Goal: Task Accomplishment & Management: Manage account settings

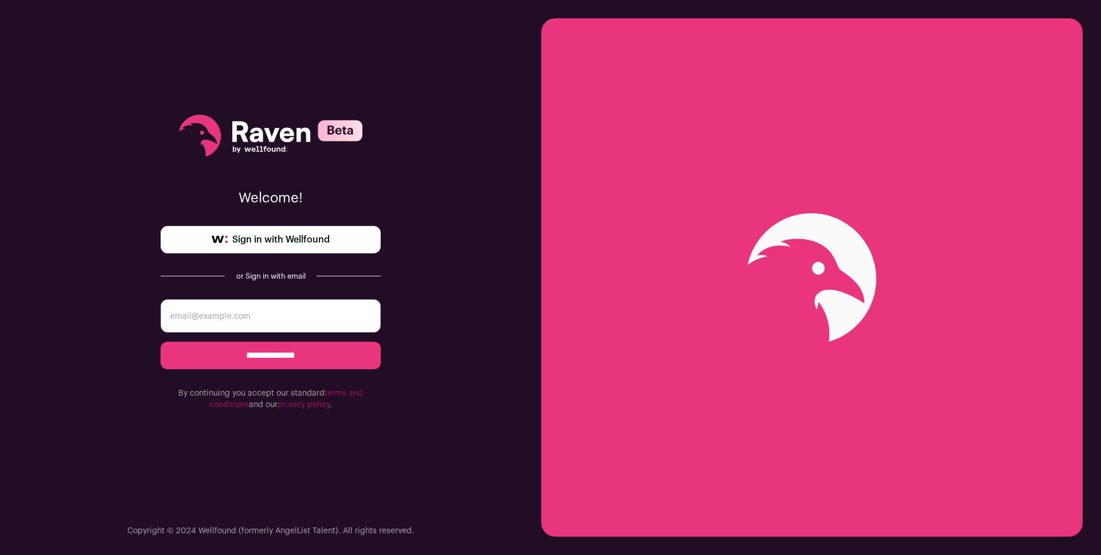
click at [351, 243] on link "Sign in with Wellfound" at bounding box center [271, 240] width 220 height 28
click at [278, 320] on input "email" at bounding box center [271, 315] width 220 height 33
type input "jamesellisgooding@gmail.com"
click at [161, 342] on input "**********" at bounding box center [271, 356] width 220 height 28
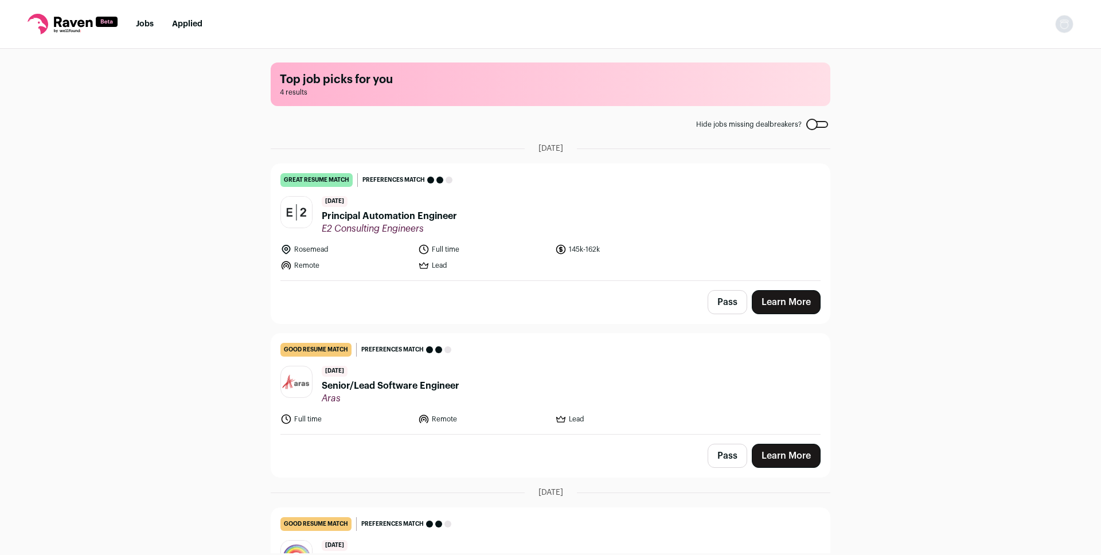
click at [776, 302] on link "Learn More" at bounding box center [786, 302] width 69 height 24
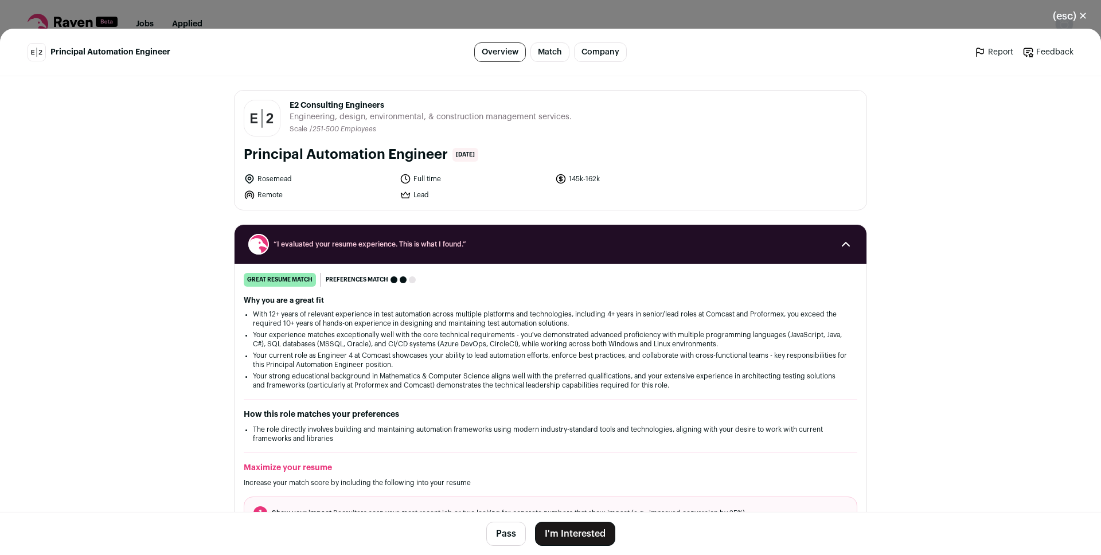
click at [539, 56] on link "Match" at bounding box center [550, 52] width 39 height 20
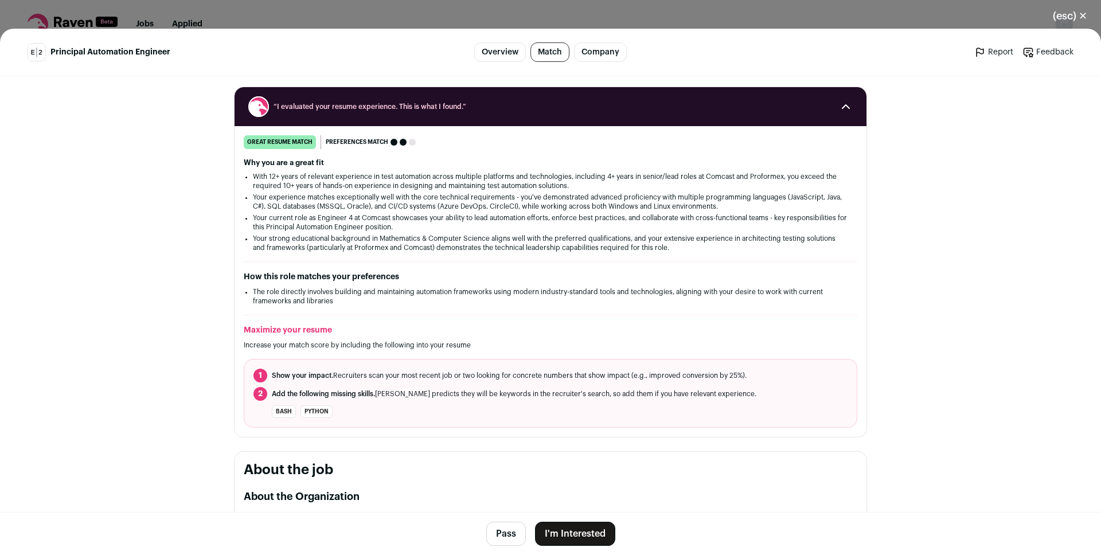
scroll to position [141, 0]
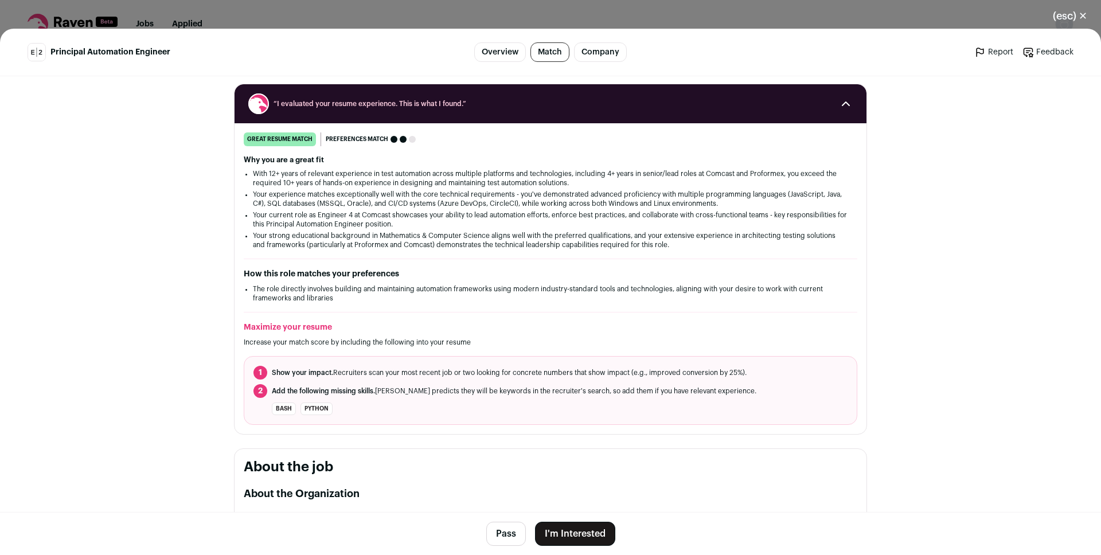
click at [584, 52] on link "Company" at bounding box center [600, 52] width 53 height 20
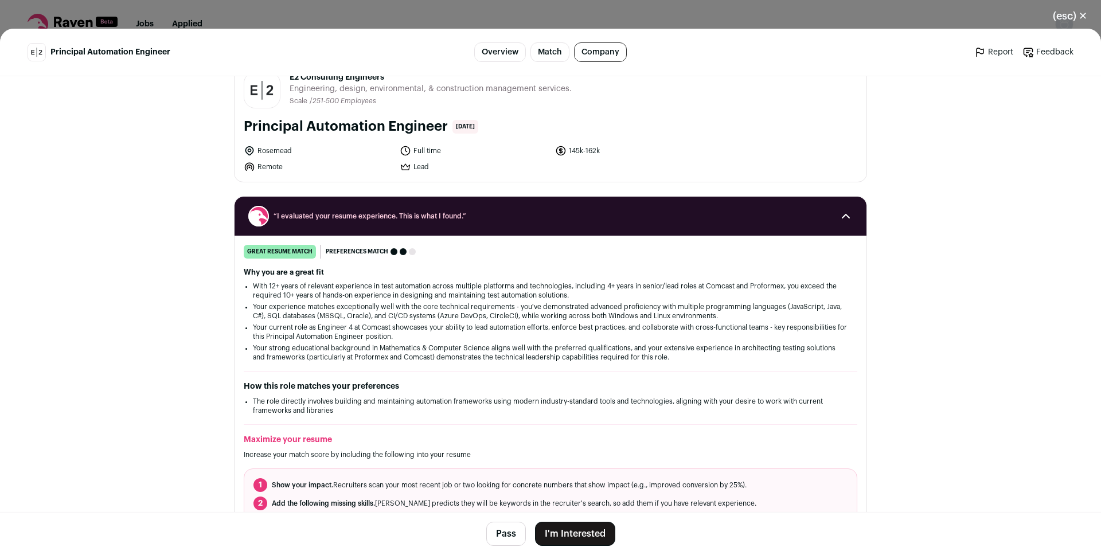
scroll to position [11, 0]
